Goal: Task Accomplishment & Management: Complete application form

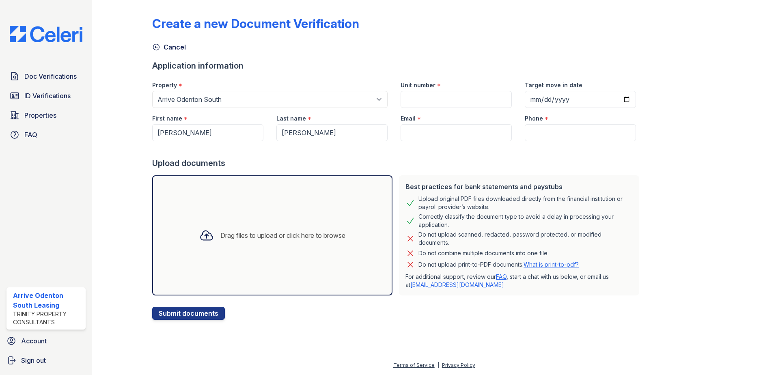
select select "1816"
click at [431, 96] on input "Unit number" at bounding box center [456, 99] width 111 height 17
type input "301"
click at [461, 142] on div at bounding box center [397, 149] width 491 height 16
click at [459, 131] on input "Email" at bounding box center [456, 132] width 111 height 17
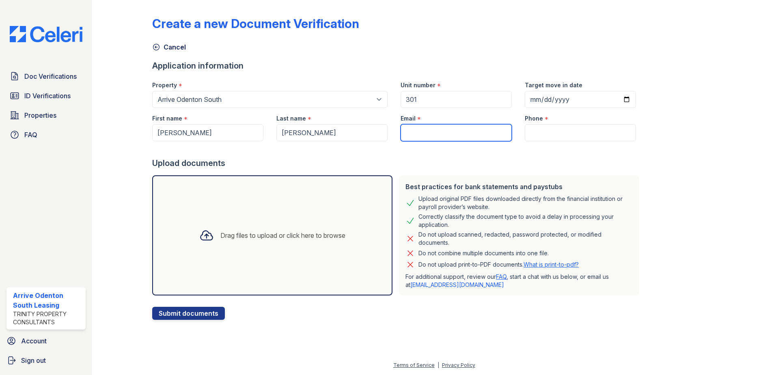
paste input "[EMAIL_ADDRESS][DOMAIN_NAME]"
type input "[EMAIL_ADDRESS][DOMAIN_NAME]"
click at [547, 137] on input "Phone" at bounding box center [580, 132] width 111 height 17
paste input "[PHONE_NUMBER]"
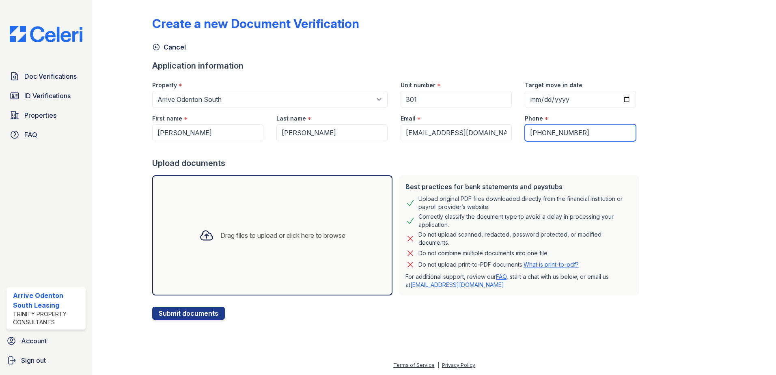
type input "[PHONE_NUMBER]"
click at [612, 97] on input "Target move in date" at bounding box center [580, 99] width 111 height 17
click at [612, 93] on input "[DATE]" at bounding box center [580, 99] width 111 height 17
click at [619, 100] on input "[DATE]" at bounding box center [580, 99] width 111 height 17
type input "[DATE]"
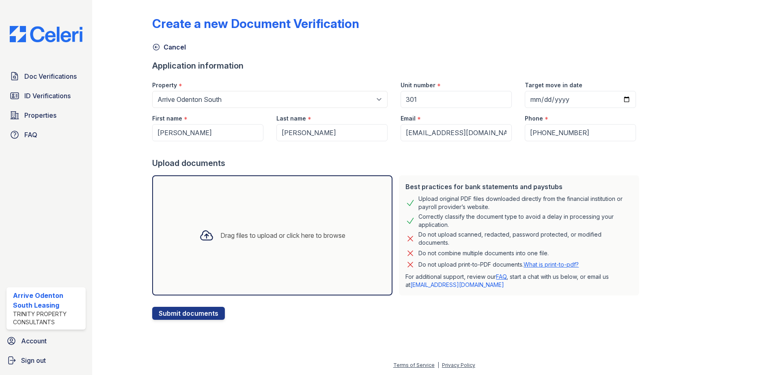
click at [332, 227] on div "Drag files to upload or click here to browse" at bounding box center [272, 236] width 159 height 28
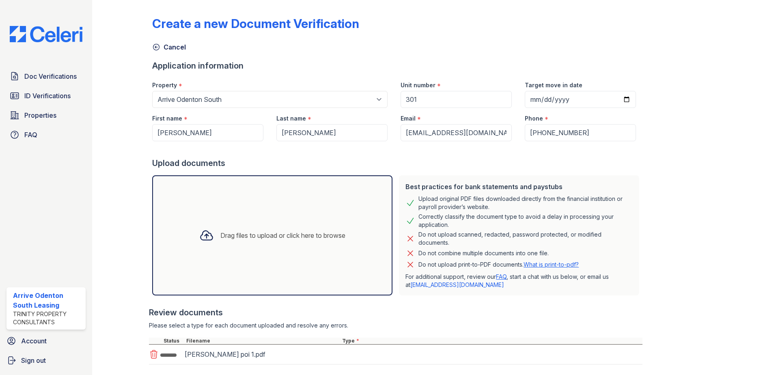
click at [216, 225] on div "Drag files to upload or click here to browse" at bounding box center [272, 236] width 159 height 28
click at [224, 225] on div "Drag files to upload or click here to browse" at bounding box center [272, 236] width 159 height 28
click at [233, 249] on div "Drag files to upload or click here to browse" at bounding box center [272, 236] width 159 height 28
click at [248, 247] on div "Drag files to upload or click here to browse" at bounding box center [272, 236] width 159 height 28
click at [249, 235] on div "Drag files to upload or click here to browse" at bounding box center [283, 236] width 125 height 10
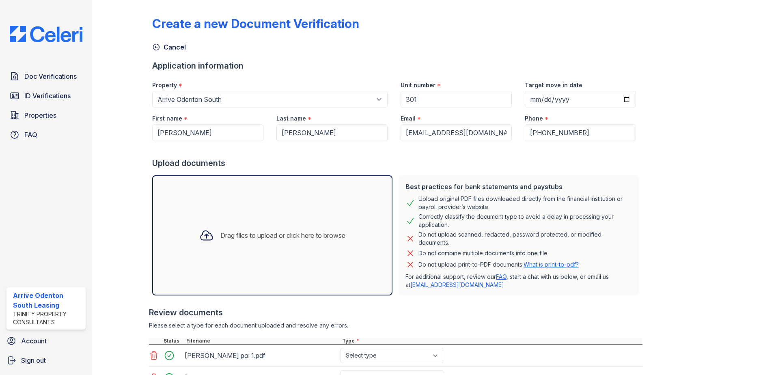
click at [240, 254] on div "Drag files to upload or click here to browse" at bounding box center [272, 235] width 240 height 120
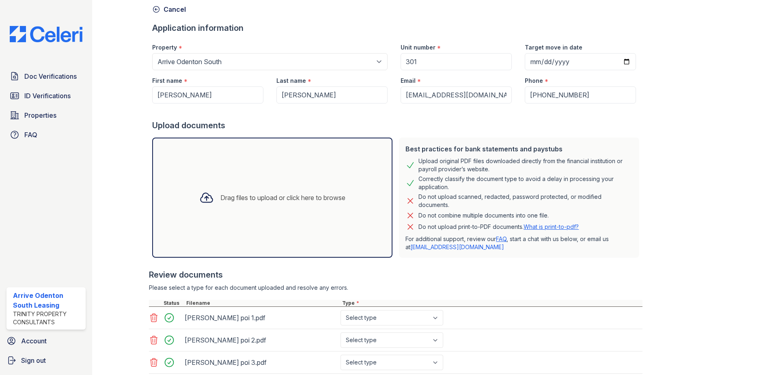
scroll to position [180, 0]
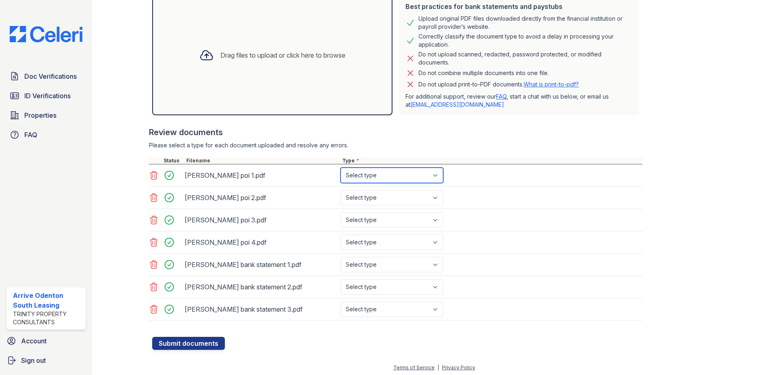
click at [365, 177] on select "Select type Paystub Bank Statement Offer Letter Tax Documents Benefit Award Let…" at bounding box center [392, 175] width 103 height 15
select select "paystub"
click at [341, 168] on select "Select type Paystub Bank Statement Offer Letter Tax Documents Benefit Award Let…" at bounding box center [392, 175] width 103 height 15
click at [369, 191] on select "Select type Paystub Bank Statement Offer Letter Tax Documents Benefit Award Let…" at bounding box center [392, 197] width 103 height 15
select select "paystub"
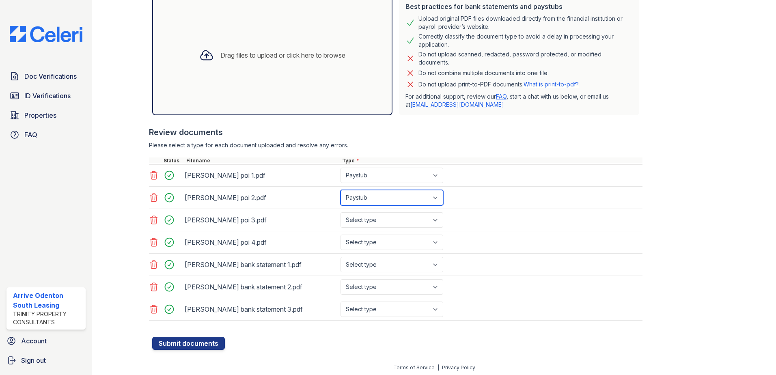
click at [341, 190] on select "Select type Paystub Bank Statement Offer Letter Tax Documents Benefit Award Let…" at bounding box center [392, 197] width 103 height 15
click at [369, 222] on select "Select type Paystub Bank Statement Offer Letter Tax Documents Benefit Award Let…" at bounding box center [392, 219] width 103 height 15
select select "paystub"
click at [341, 212] on select "Select type Paystub Bank Statement Offer Letter Tax Documents Benefit Award Let…" at bounding box center [392, 219] width 103 height 15
drag, startPoint x: 369, startPoint y: 237, endPoint x: 370, endPoint y: 244, distance: 7.0
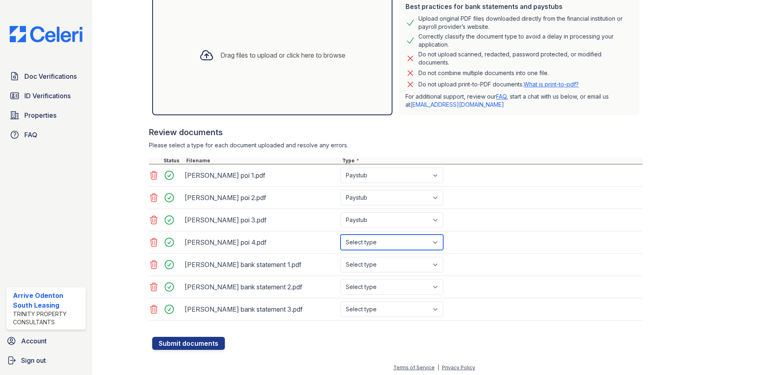
click at [369, 238] on select "Select type Paystub Bank Statement Offer Letter Tax Documents Benefit Award Let…" at bounding box center [392, 242] width 103 height 15
select select "paystub"
click at [341, 235] on select "Select type Paystub Bank Statement Offer Letter Tax Documents Benefit Award Let…" at bounding box center [392, 242] width 103 height 15
click at [370, 271] on select "Select type Paystub Bank Statement Offer Letter Tax Documents Benefit Award Let…" at bounding box center [392, 264] width 103 height 15
select select "bank_statement"
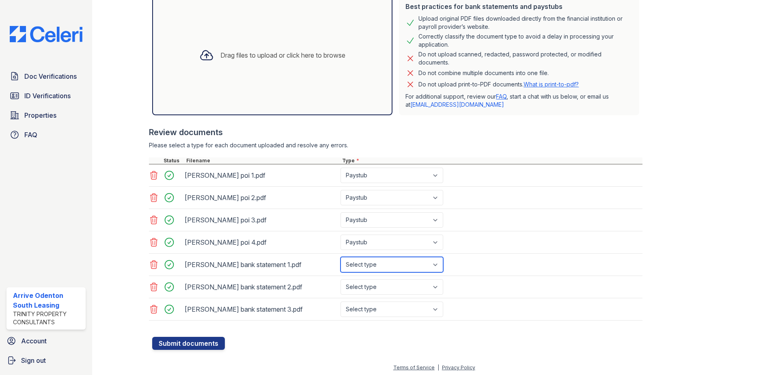
click at [341, 257] on select "Select type Paystub Bank Statement Offer Letter Tax Documents Benefit Award Let…" at bounding box center [392, 264] width 103 height 15
click at [376, 299] on div "[PERSON_NAME] bank statement 3.pdf Select type Paystub Bank Statement Offer Let…" at bounding box center [396, 309] width 494 height 22
click at [372, 290] on select "Select type Paystub Bank Statement Offer Letter Tax Documents Benefit Award Let…" at bounding box center [392, 286] width 103 height 15
select select "bank_statement"
click at [341, 279] on select "Select type Paystub Bank Statement Offer Letter Tax Documents Benefit Award Let…" at bounding box center [392, 286] width 103 height 15
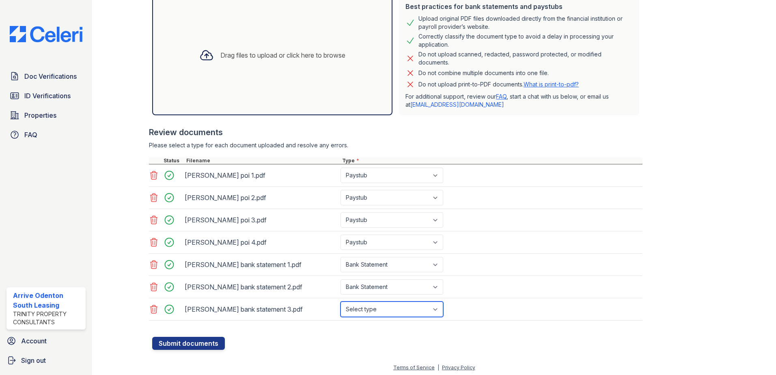
click at [380, 309] on select "Select type Paystub Bank Statement Offer Letter Tax Documents Benefit Award Let…" at bounding box center [392, 309] width 103 height 15
select select "bank_statement"
click at [341, 302] on select "Select type Paystub Bank Statement Offer Letter Tax Documents Benefit Award Let…" at bounding box center [392, 309] width 103 height 15
